Goal: Task Accomplishment & Management: Manage account settings

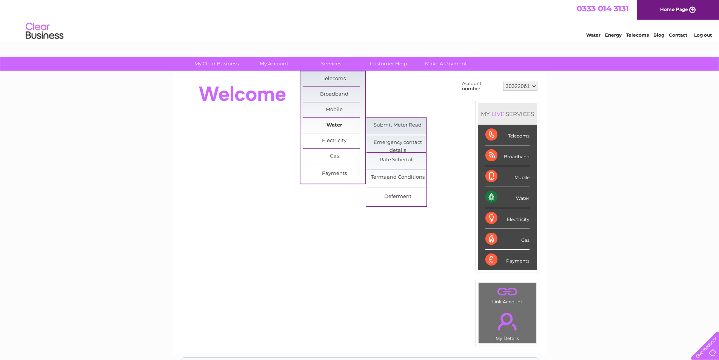
click at [333, 126] on link "Water" at bounding box center [334, 125] width 62 height 15
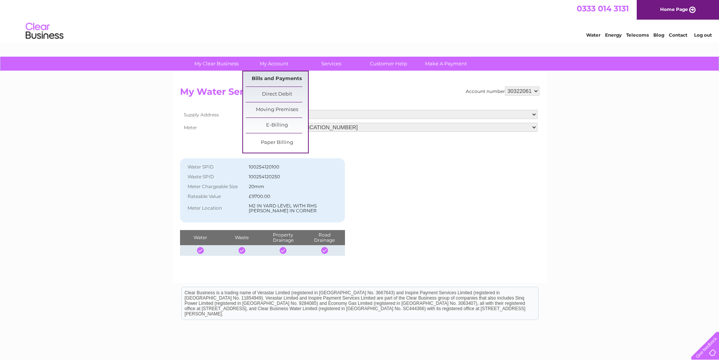
click at [280, 75] on link "Bills and Payments" at bounding box center [277, 78] width 62 height 15
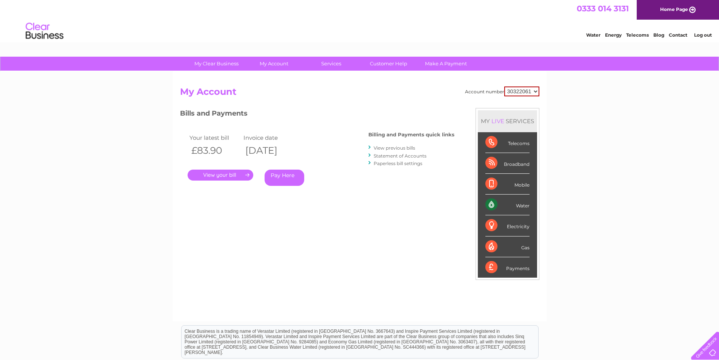
click at [282, 177] on link "Pay Here" at bounding box center [285, 177] width 40 height 16
